Goal: Information Seeking & Learning: Check status

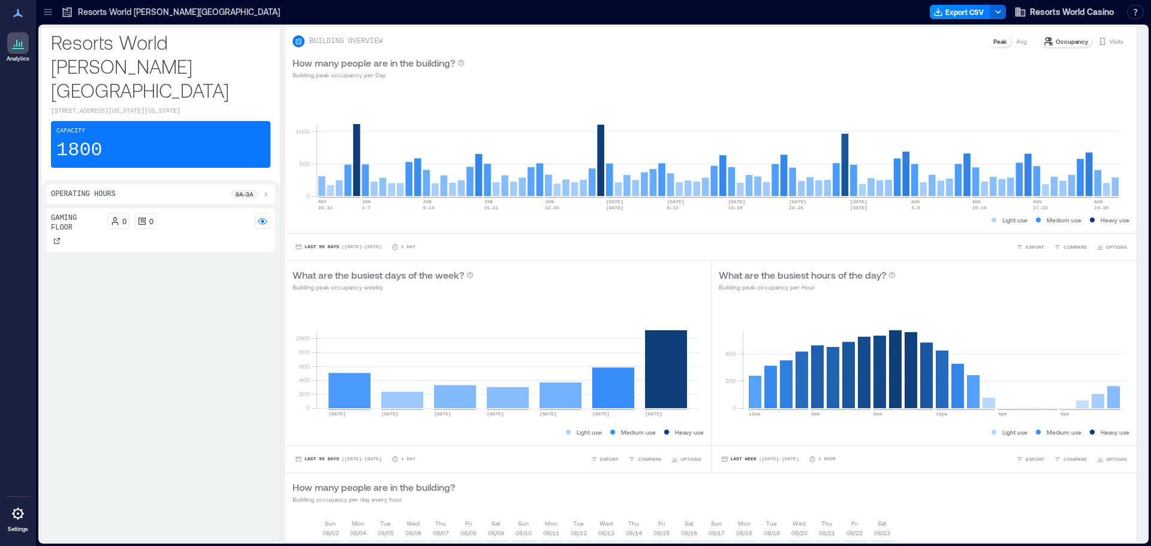
click at [173, 13] on p "Resorts World [PERSON_NAME][GEOGRAPHIC_DATA]" at bounding box center [179, 12] width 202 height 12
click at [170, 11] on p "Resorts World [PERSON_NAME][GEOGRAPHIC_DATA]" at bounding box center [179, 12] width 202 height 12
click at [1089, 8] on span "Resorts World Casino" at bounding box center [1072, 12] width 84 height 12
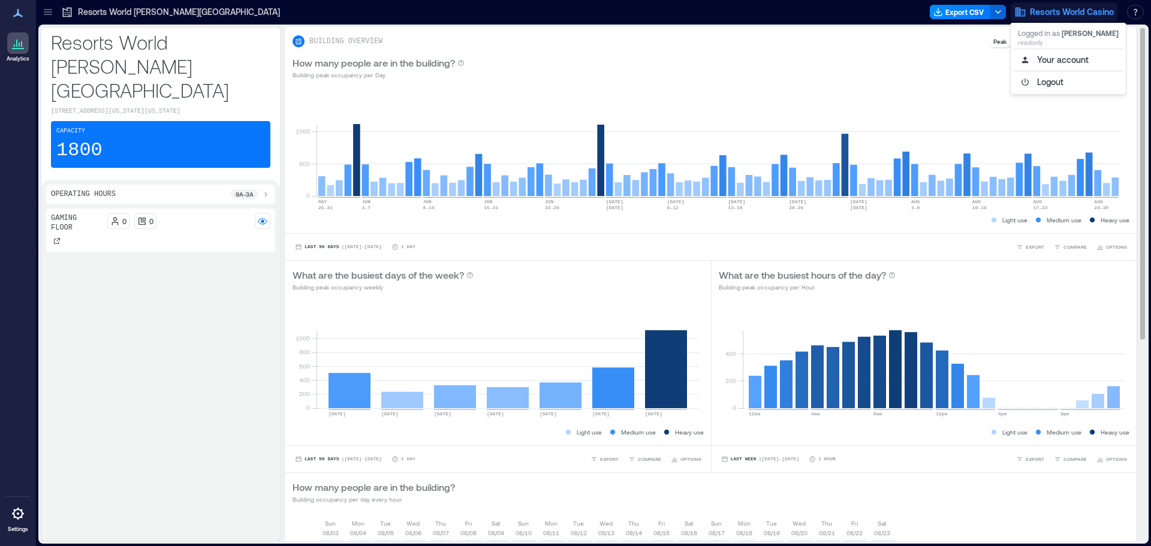
click at [892, 79] on div "How many people are in the building? Building peak occupancy per Day" at bounding box center [710, 68] width 837 height 24
click at [1109, 43] on p "Visits" at bounding box center [1116, 42] width 14 height 10
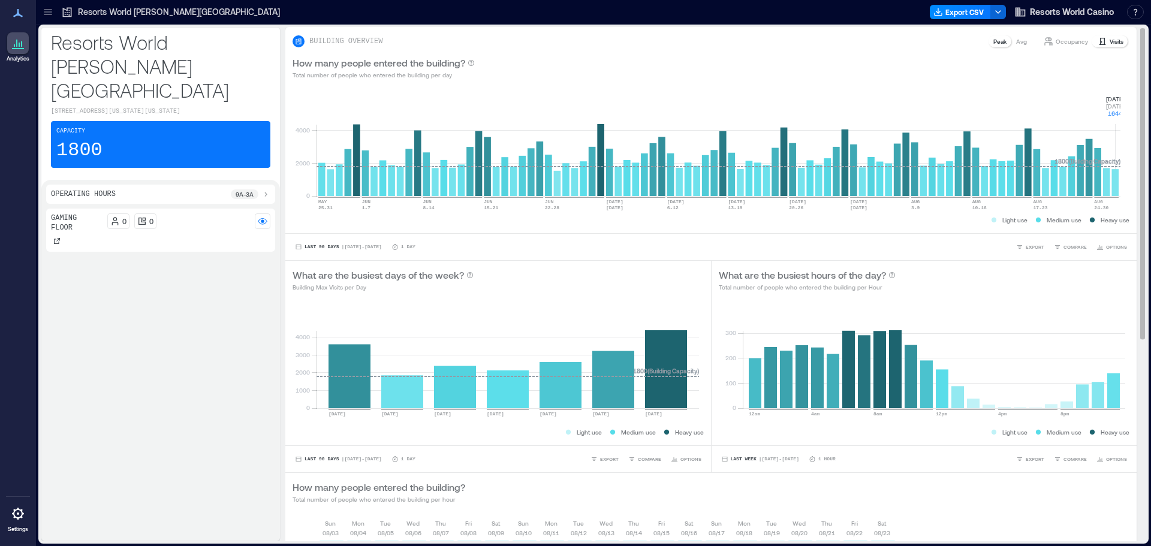
click at [1116, 189] on rect at bounding box center [718, 145] width 804 height 102
drag, startPoint x: 1111, startPoint y: 110, endPoint x: 1121, endPoint y: 121, distance: 15.3
click at [1121, 121] on div "0 2000 4000 [DATE]-[DATE] [DATE]-[DATE] [DATE]-[DATE] [DATE]-[DATE] JUN [DATE]-…" at bounding box center [710, 160] width 851 height 146
copy g "[DATE] [DATE] 1644"
